Goal: Entertainment & Leisure: Consume media (video, audio)

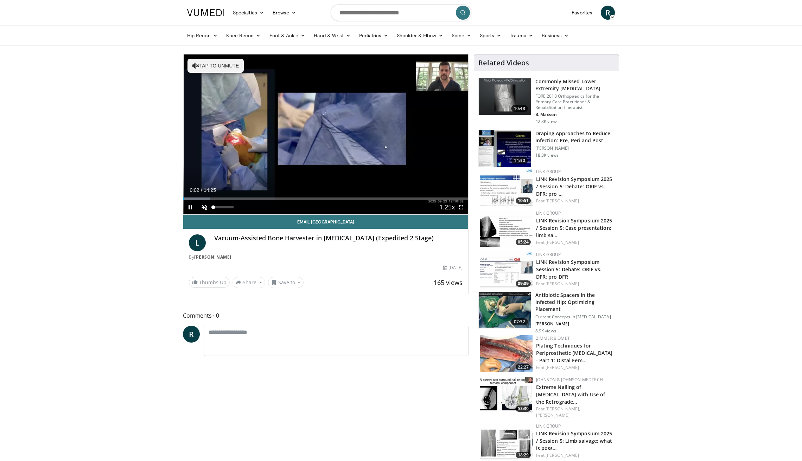
click at [204, 207] on span "Video Player" at bounding box center [204, 207] width 14 height 14
click at [460, 208] on span "Video Player" at bounding box center [461, 207] width 14 height 14
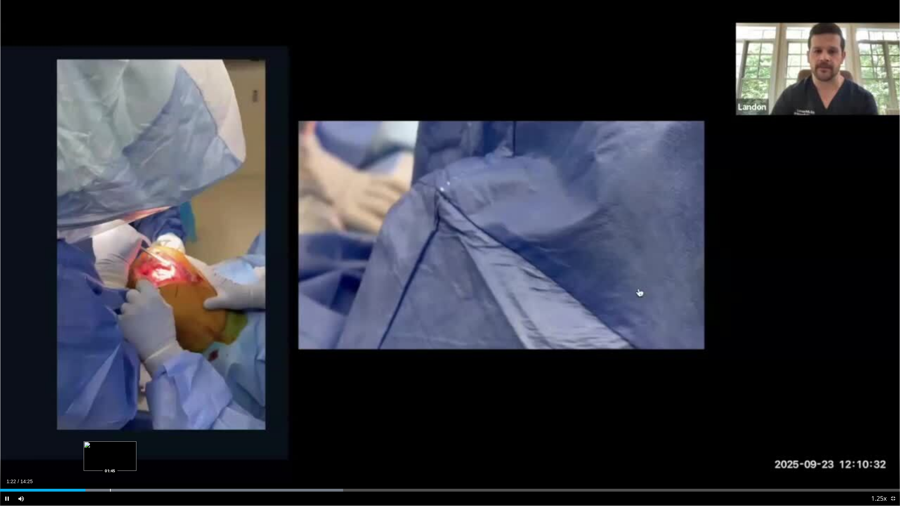
click at [110, 461] on div "Progress Bar" at bounding box center [110, 490] width 1 height 3
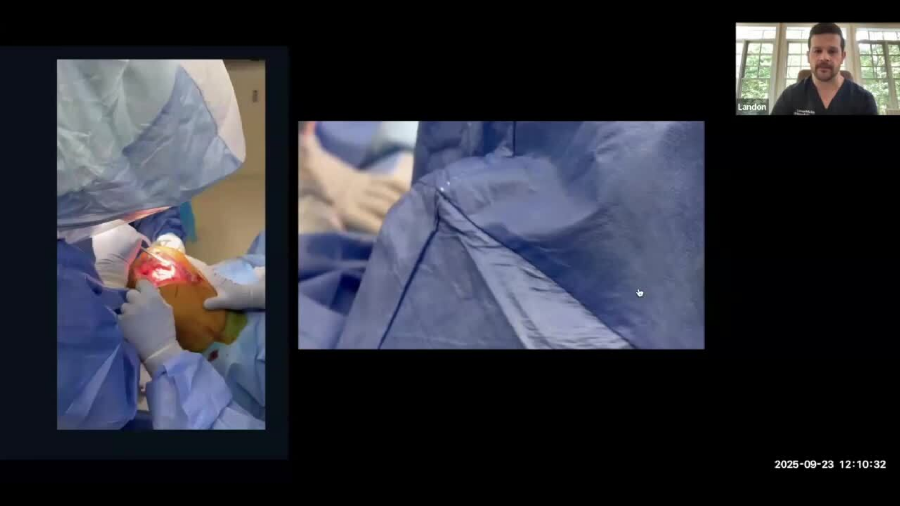
click at [132, 461] on video-js "**********" at bounding box center [450, 253] width 900 height 506
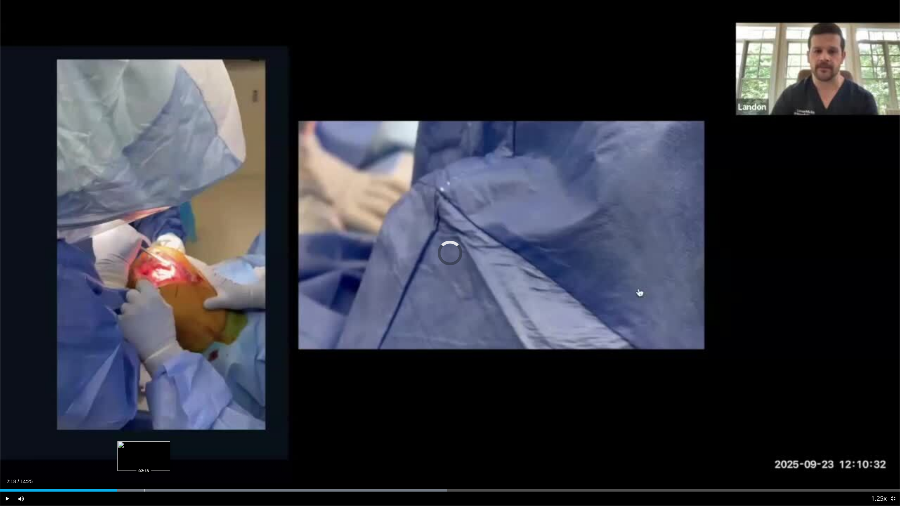
click at [144, 461] on div "Loaded : 49.67% 02:18 02:18" at bounding box center [450, 488] width 900 height 7
click at [164, 461] on div "Progress Bar" at bounding box center [164, 490] width 1 height 3
click at [175, 461] on div "Progress Bar" at bounding box center [175, 490] width 1 height 3
click at [185, 461] on div "Progress Bar" at bounding box center [185, 490] width 1 height 3
click at [197, 461] on div "Loaded : 56.60% 03:05 03:09" at bounding box center [450, 488] width 900 height 7
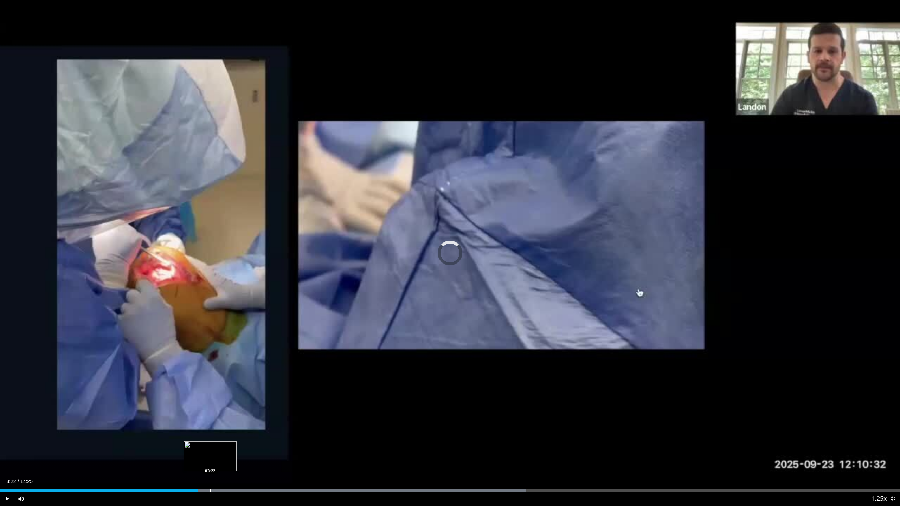
click at [210, 461] on div "Loaded : 58.44% 03:10 03:22" at bounding box center [450, 488] width 900 height 7
click at [207, 461] on div "Loaded : 60.07% 03:30 03:18" at bounding box center [450, 488] width 900 height 7
click at [578, 461] on div "Progress Bar" at bounding box center [578, 490] width 1 height 3
click at [344, 461] on div "Loaded : 64.69% 09:16 05:30" at bounding box center [450, 488] width 900 height 7
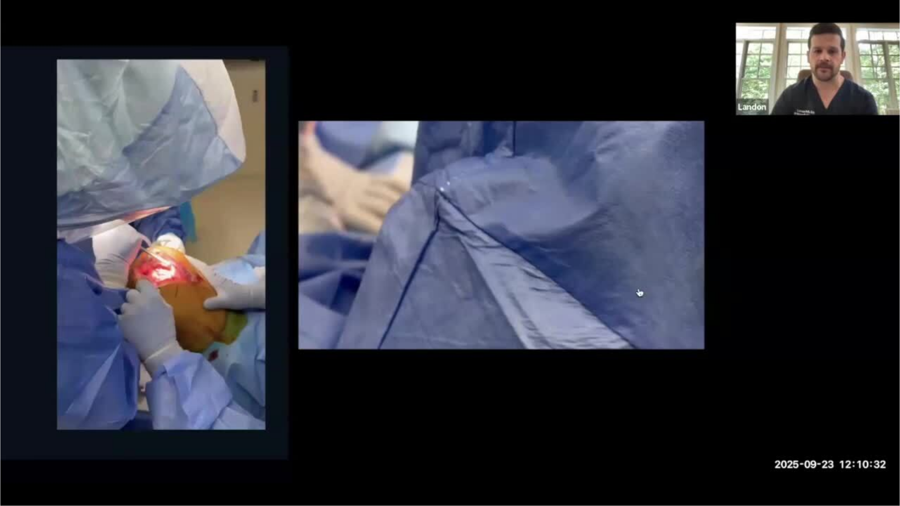
click at [363, 461] on div "10 seconds Tap to unmute" at bounding box center [450, 253] width 900 height 506
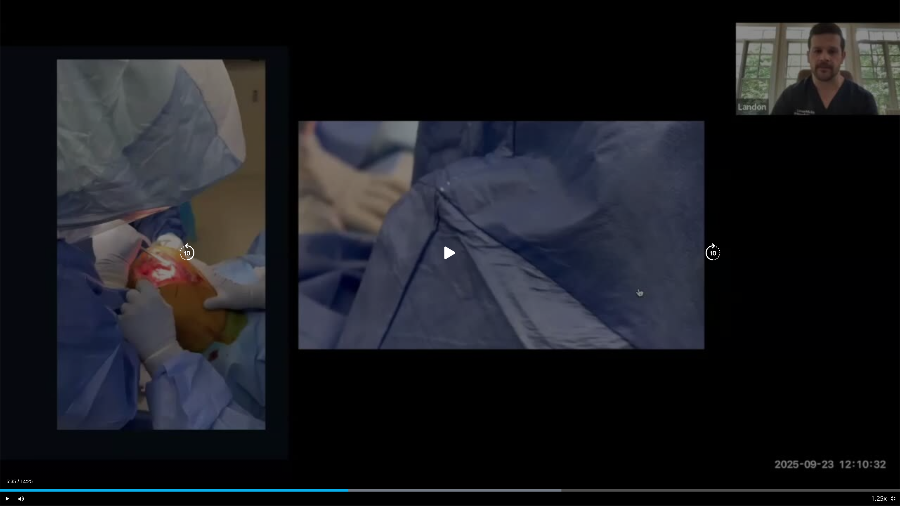
click at [359, 461] on div "10 seconds Tap to unmute" at bounding box center [450, 253] width 900 height 506
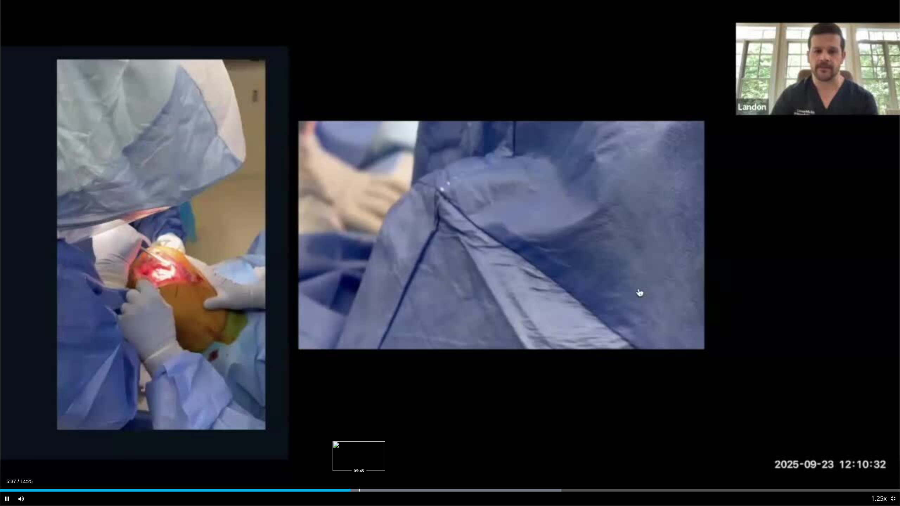
click at [359, 461] on div "Progress Bar" at bounding box center [359, 490] width 1 height 3
click at [360, 461] on div "Progress Bar" at bounding box center [360, 490] width 1 height 3
click at [352, 461] on div "Progress Bar" at bounding box center [352, 490] width 1 height 3
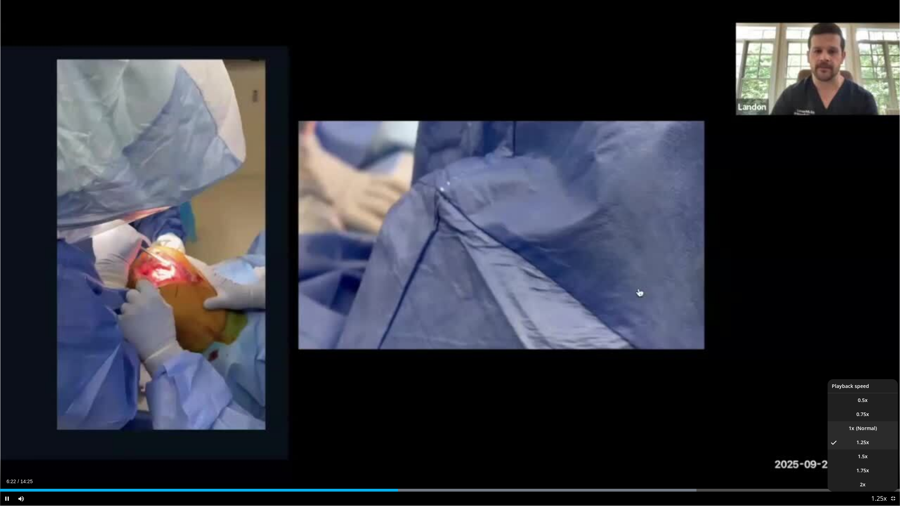
click at [801, 433] on li "1x" at bounding box center [863, 429] width 70 height 14
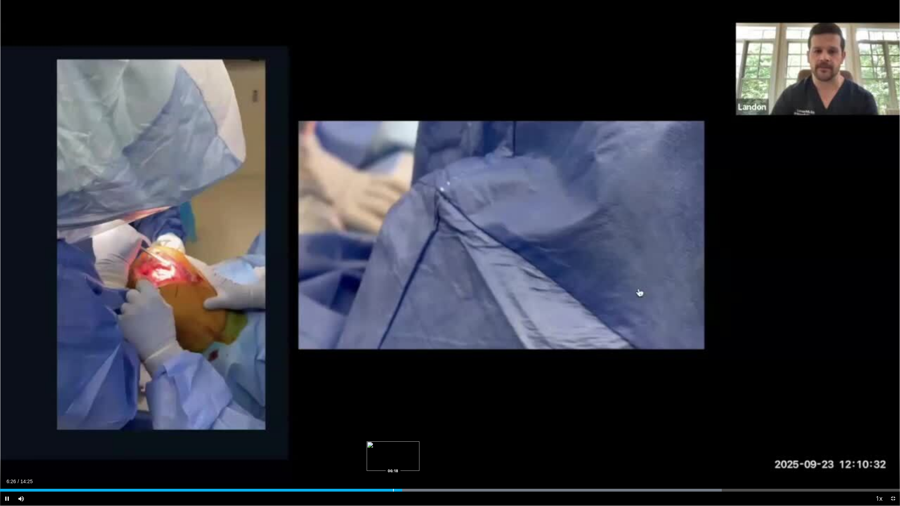
click at [393, 461] on div "Loaded : 80.20% 06:26 06:18" at bounding box center [450, 488] width 900 height 7
click at [408, 461] on div "Progress Bar" at bounding box center [408, 490] width 1 height 3
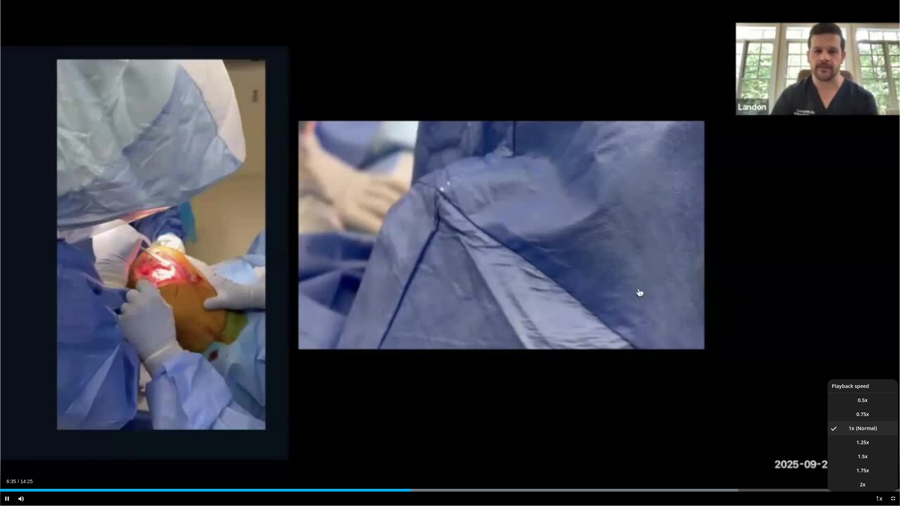
click at [801, 461] on span "Video Player" at bounding box center [879, 499] width 10 height 14
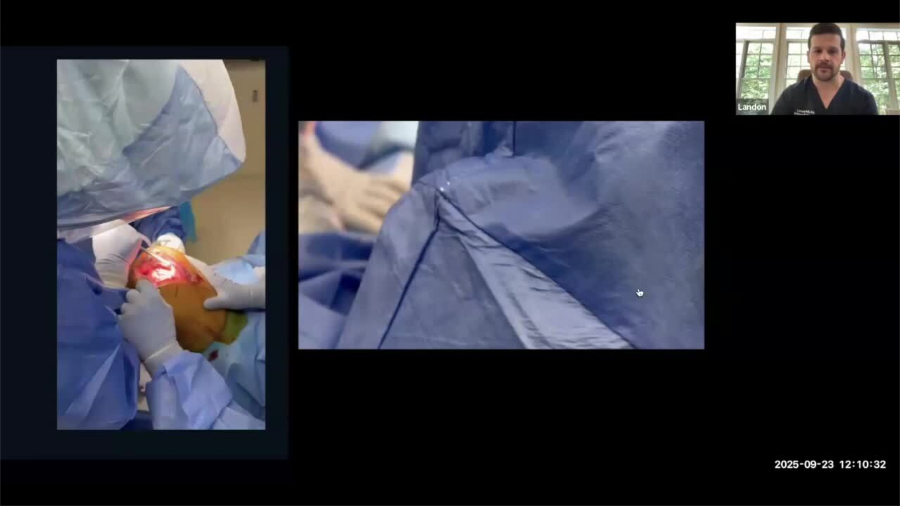
click at [801, 447] on video-js "**********" at bounding box center [450, 253] width 900 height 506
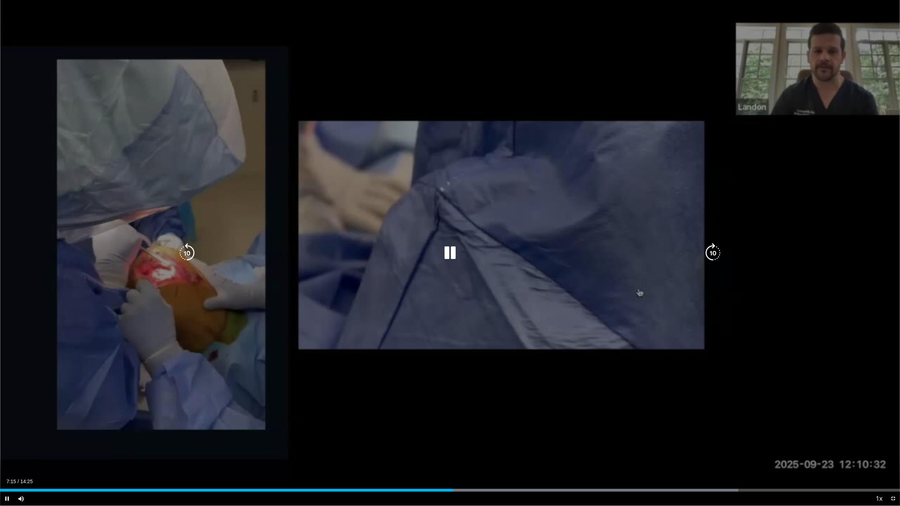
click at [597, 408] on div "10 seconds Tap to unmute" at bounding box center [450, 253] width 900 height 506
click at [727, 353] on div "10 seconds Tap to unmute" at bounding box center [450, 253] width 900 height 506
